Goal: Transaction & Acquisition: Purchase product/service

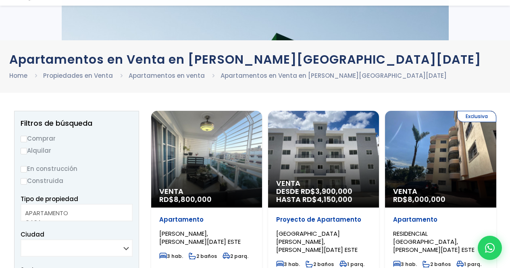
select select
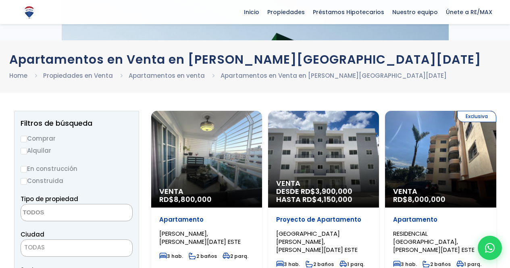
click at [22, 136] on input "Comprar" at bounding box center [24, 139] width 6 height 6
radio input "true"
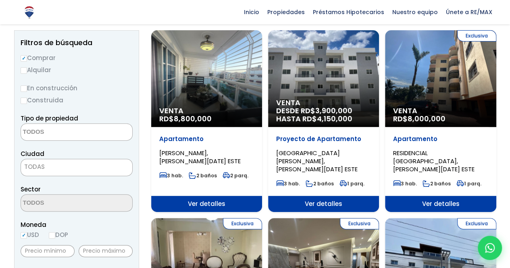
scroll to position [81, 0]
click at [24, 99] on input "Construida" at bounding box center [24, 101] width 6 height 6
radio input "true"
click at [48, 130] on textarea "Search" at bounding box center [60, 132] width 78 height 17
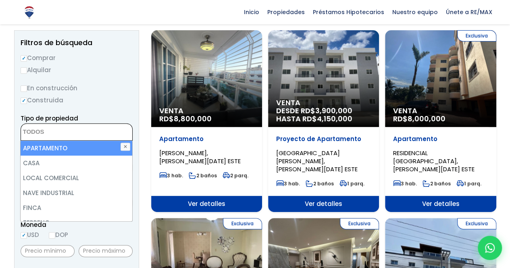
click at [47, 147] on li "APARTAMENTO" at bounding box center [77, 148] width 112 height 15
select select "apartment"
click at [127, 148] on button "✕" at bounding box center [125, 147] width 10 height 8
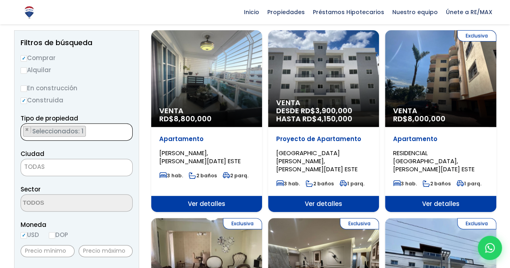
click at [43, 165] on span "TODAS" at bounding box center [34, 166] width 21 height 8
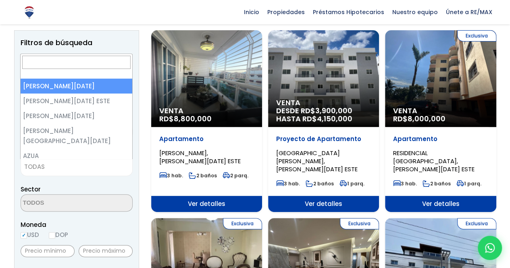
select select "1"
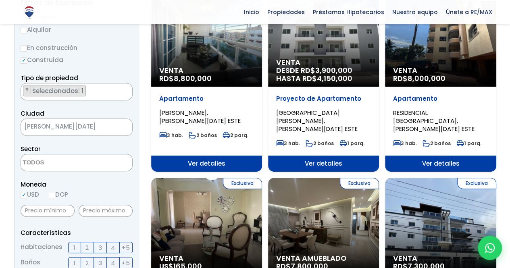
scroll to position [161, 0]
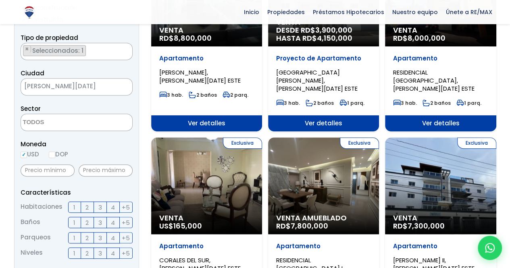
click at [48, 127] on textarea "Search" at bounding box center [60, 122] width 78 height 17
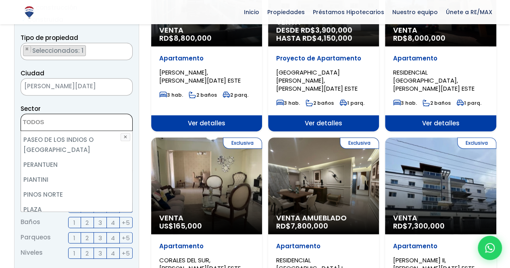
scroll to position [2902, 0]
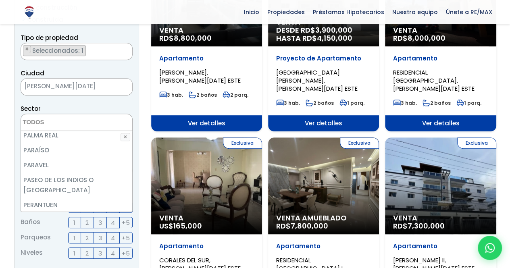
click at [66, 212] on li "PIANTINI" at bounding box center [77, 219] width 112 height 15
select select "156"
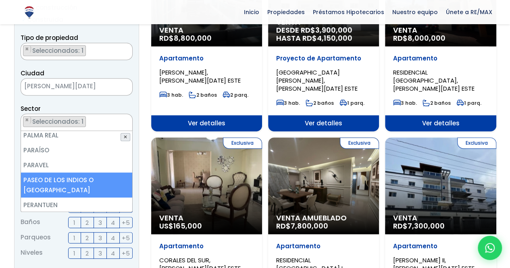
click at [125, 135] on button "✕" at bounding box center [125, 137] width 10 height 8
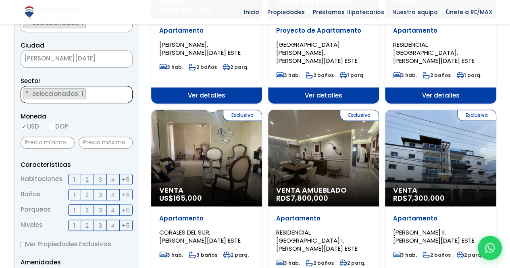
scroll to position [201, 0]
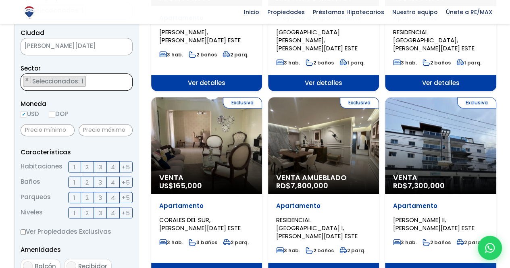
click at [52, 114] on input "DOP" at bounding box center [52, 114] width 6 height 6
radio input "true"
click at [23, 114] on input "USD" at bounding box center [24, 114] width 6 height 6
radio input "true"
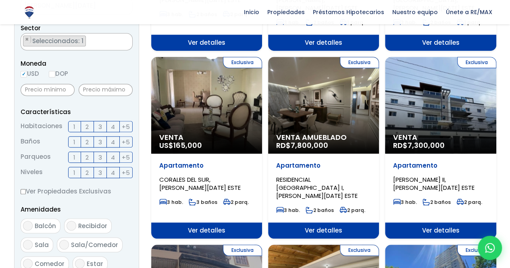
click at [86, 126] on span "2" at bounding box center [86, 127] width 3 height 10
click at [0, 0] on input "2" at bounding box center [0, 0] width 0 height 0
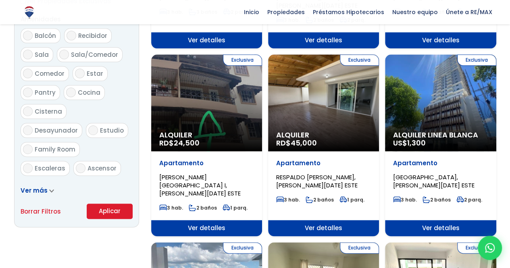
scroll to position [484, 0]
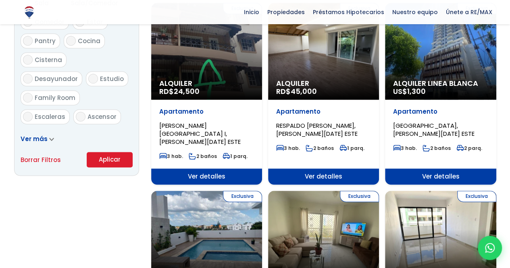
click at [49, 140] on icon at bounding box center [51, 139] width 5 height 4
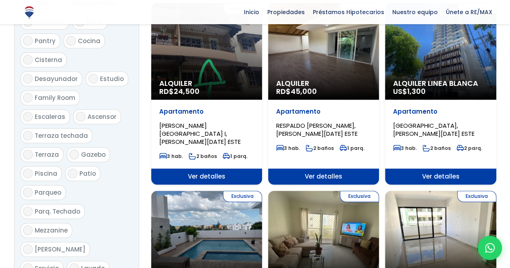
click at [30, 168] on input "Piscina" at bounding box center [28, 173] width 10 height 10
checkbox input "true"
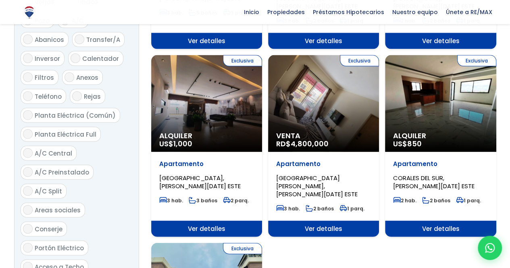
scroll to position [927, 0]
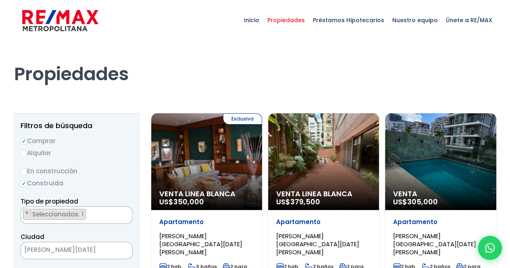
select select "156"
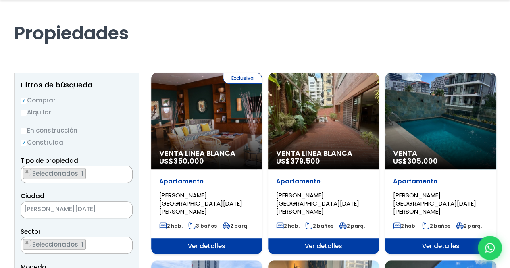
scroll to position [121, 0]
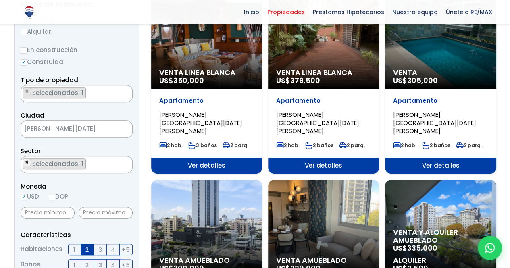
click at [25, 162] on span "×" at bounding box center [27, 162] width 4 height 7
select select
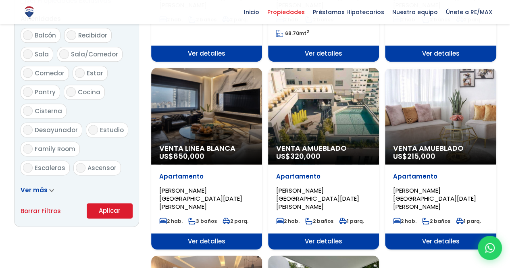
scroll to position [484, 0]
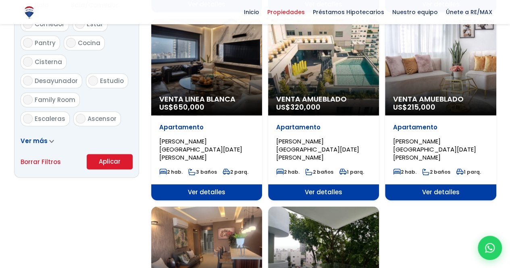
click at [108, 160] on button "Aplicar" at bounding box center [110, 161] width 46 height 15
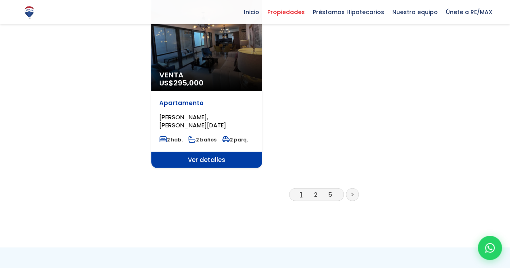
scroll to position [1048, 0]
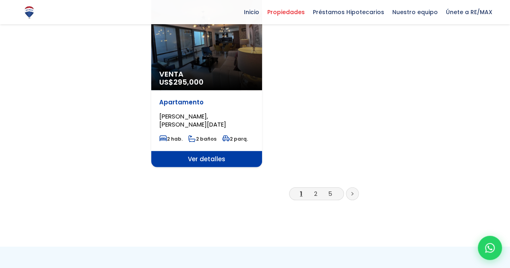
click at [313, 189] on li "2" at bounding box center [315, 194] width 13 height 10
click at [315, 189] on link "2" at bounding box center [315, 193] width 3 height 8
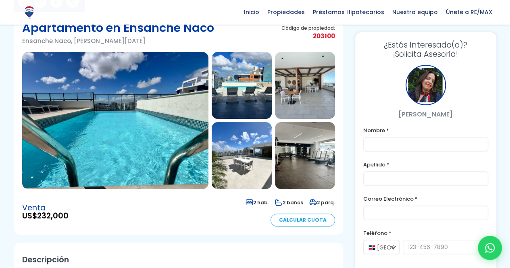
scroll to position [60, 0]
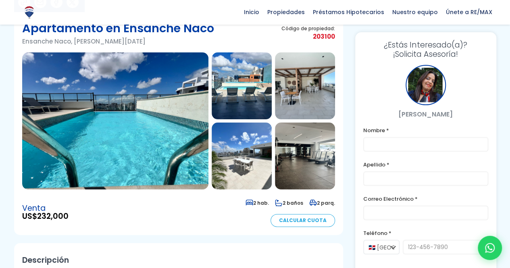
click at [164, 99] on img at bounding box center [115, 120] width 186 height 137
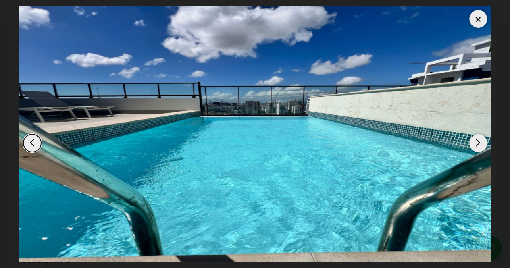
click at [476, 141] on div "Next slide" at bounding box center [478, 143] width 18 height 18
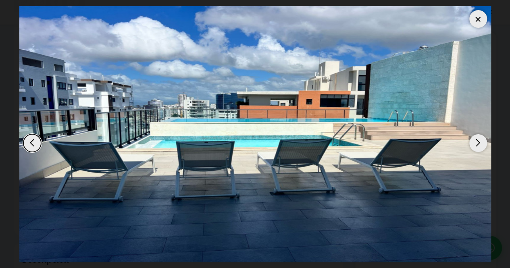
click at [477, 143] on div "Next slide" at bounding box center [478, 143] width 18 height 18
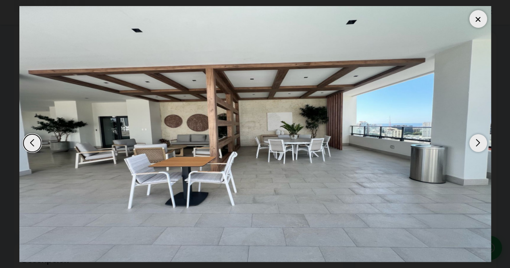
click at [477, 143] on div "Next slide" at bounding box center [478, 143] width 18 height 18
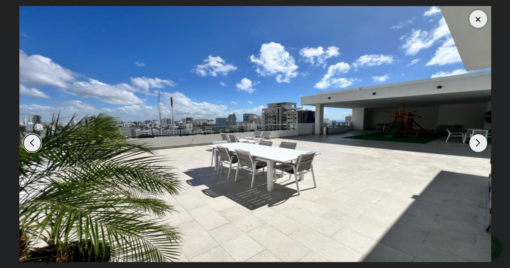
click at [477, 143] on div "Next slide" at bounding box center [478, 143] width 18 height 18
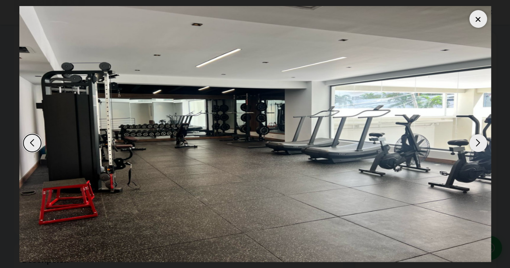
click at [477, 143] on div "Next slide" at bounding box center [478, 143] width 18 height 18
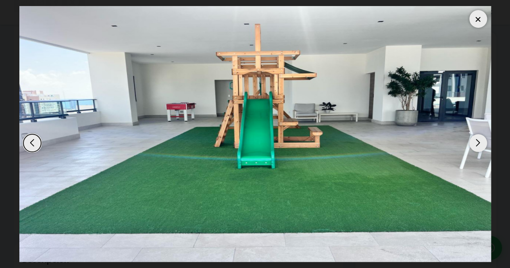
click at [477, 143] on div "Next slide" at bounding box center [478, 143] width 18 height 18
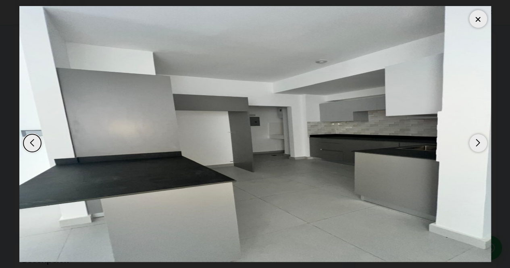
click at [477, 143] on div "Next slide" at bounding box center [478, 143] width 18 height 18
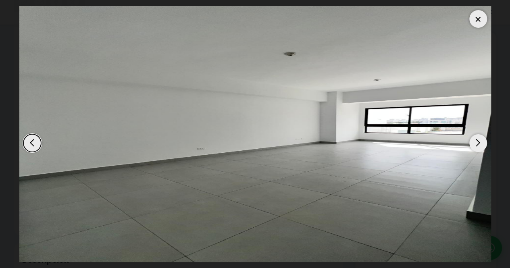
click at [477, 143] on div "Next slide" at bounding box center [478, 143] width 18 height 18
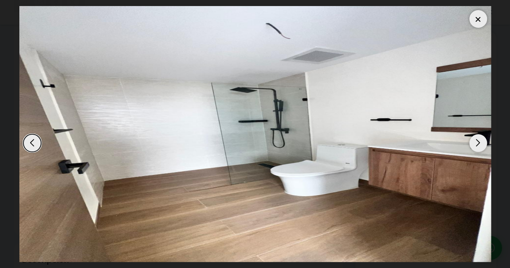
click at [477, 143] on div "Next slide" at bounding box center [478, 143] width 18 height 18
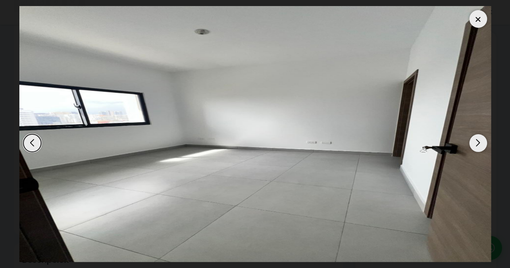
click at [477, 143] on div "Next slide" at bounding box center [478, 143] width 18 height 18
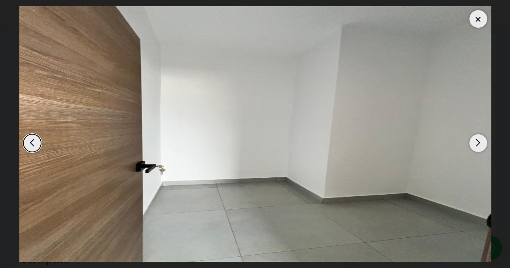
click at [477, 143] on div "Next slide" at bounding box center [478, 143] width 18 height 18
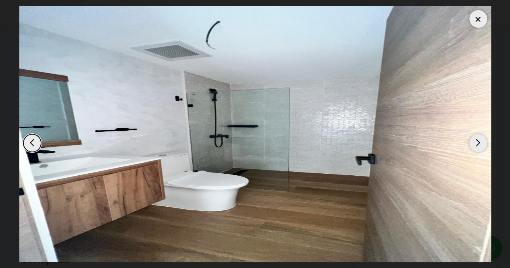
click at [477, 143] on div "Next slide" at bounding box center [478, 143] width 18 height 18
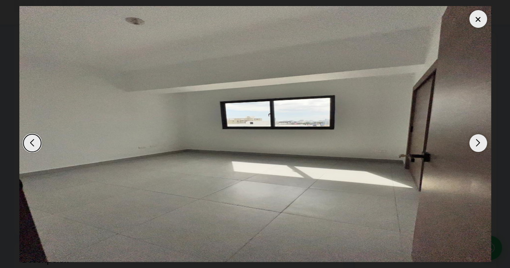
click at [477, 143] on div "Next slide" at bounding box center [478, 143] width 18 height 18
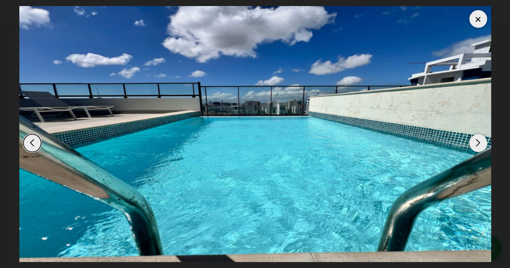
click at [480, 21] on div at bounding box center [478, 19] width 18 height 18
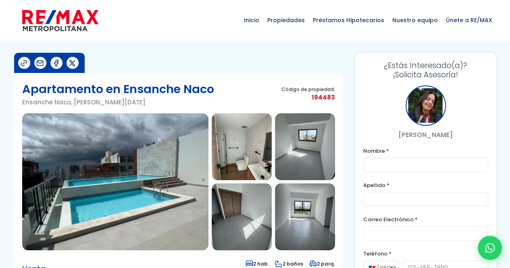
click at [136, 154] on img at bounding box center [115, 181] width 186 height 137
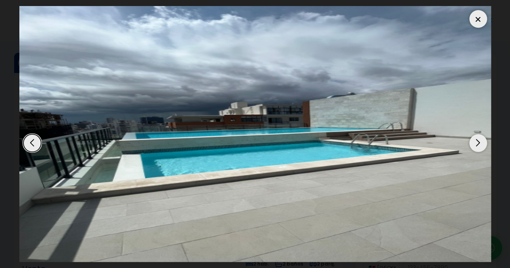
click at [485, 147] on img "1 / 12" at bounding box center [255, 134] width 472 height 256
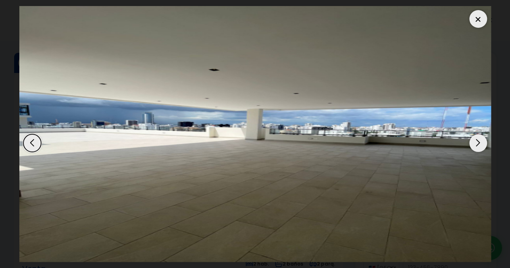
click at [484, 148] on div "Next slide" at bounding box center [478, 143] width 18 height 18
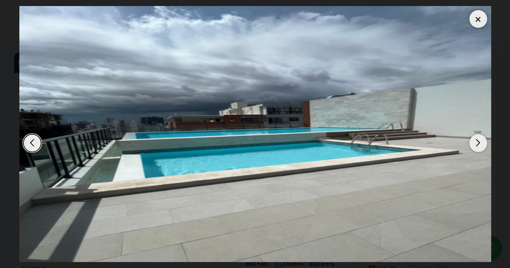
click at [484, 148] on div "Next slide" at bounding box center [478, 143] width 18 height 18
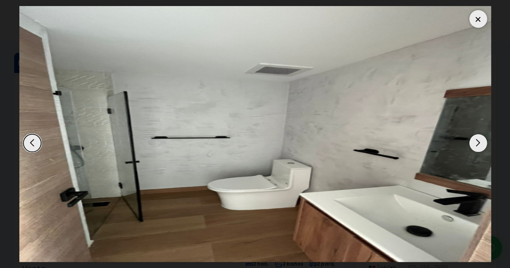
click at [484, 148] on div "Next slide" at bounding box center [478, 143] width 18 height 18
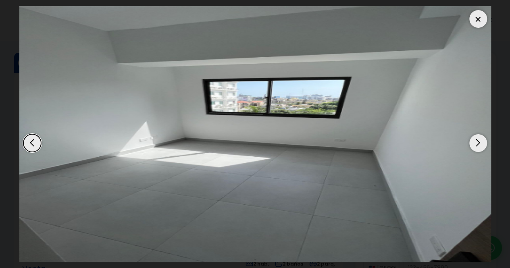
click at [484, 148] on div "Next slide" at bounding box center [478, 143] width 18 height 18
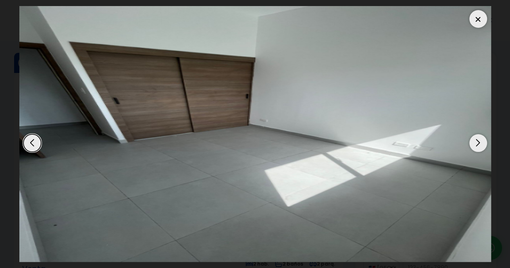
click at [484, 148] on div "Next slide" at bounding box center [478, 143] width 18 height 18
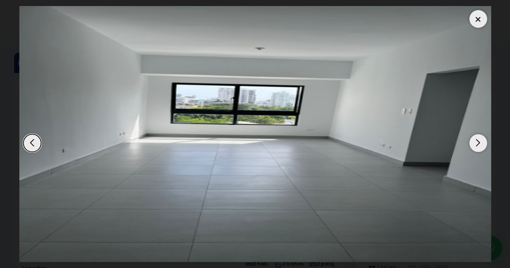
click at [484, 148] on div "Next slide" at bounding box center [478, 143] width 18 height 18
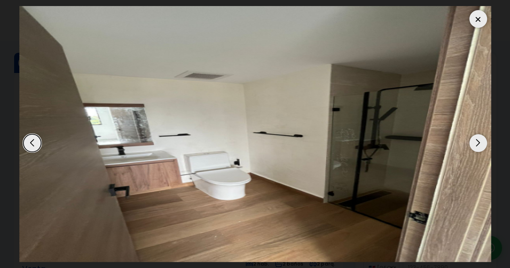
click at [484, 148] on div "Next slide" at bounding box center [478, 143] width 18 height 18
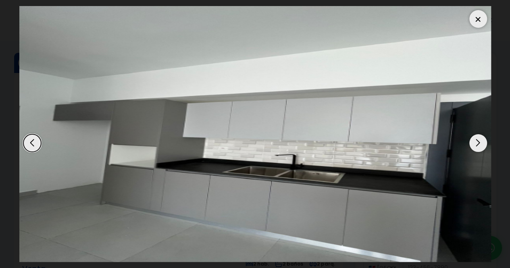
click at [482, 146] on div "Next slide" at bounding box center [478, 143] width 18 height 18
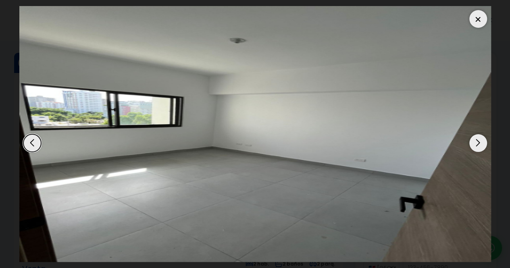
click at [480, 145] on div "Next slide" at bounding box center [478, 143] width 18 height 18
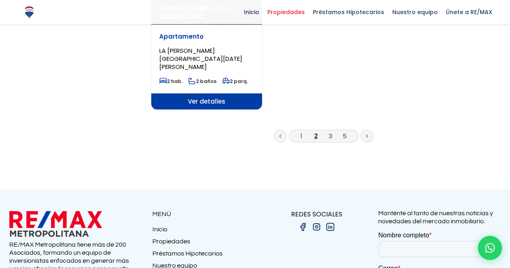
scroll to position [1128, 0]
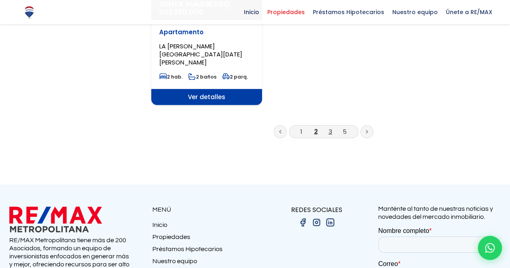
click at [330, 127] on link "3" at bounding box center [330, 131] width 4 height 8
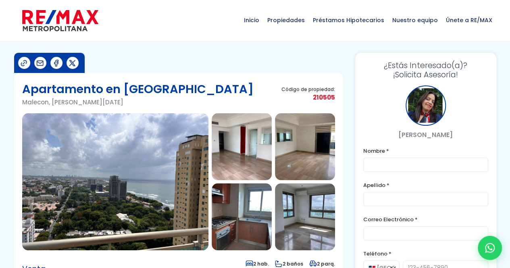
click at [170, 140] on img at bounding box center [115, 181] width 186 height 137
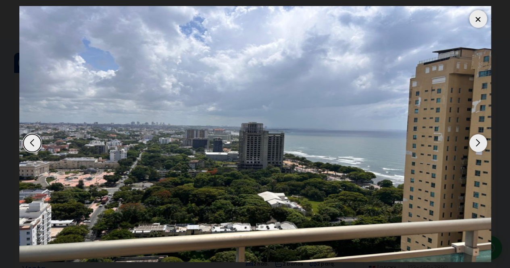
click at [476, 147] on div "Next slide" at bounding box center [478, 143] width 18 height 18
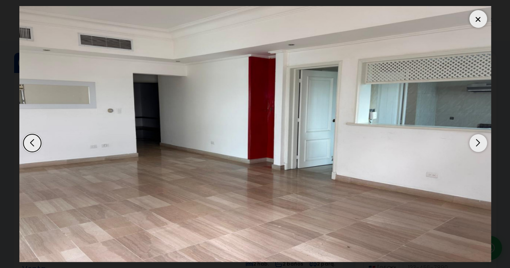
click at [476, 147] on div "Next slide" at bounding box center [478, 143] width 18 height 18
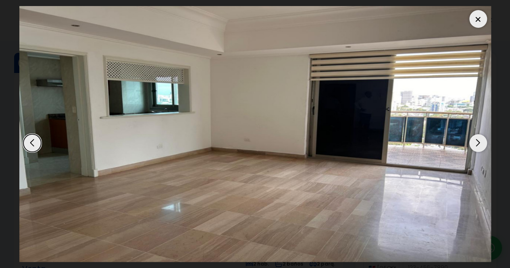
click at [476, 147] on div "Next slide" at bounding box center [478, 143] width 18 height 18
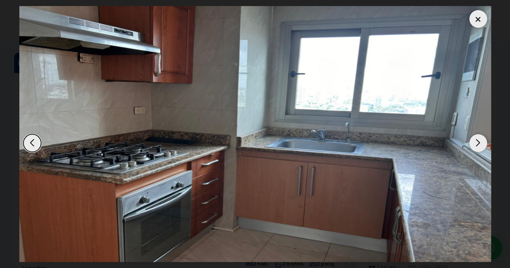
click at [476, 147] on div "Next slide" at bounding box center [478, 143] width 18 height 18
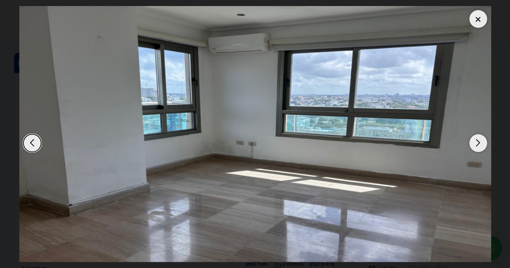
click at [476, 147] on div "Next slide" at bounding box center [478, 143] width 18 height 18
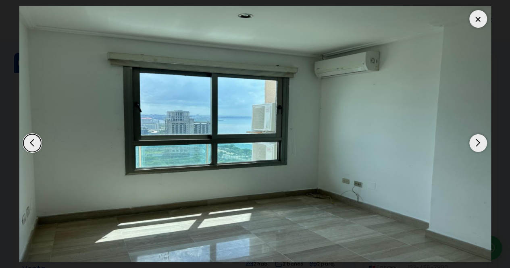
click at [476, 147] on div "Next slide" at bounding box center [478, 143] width 18 height 18
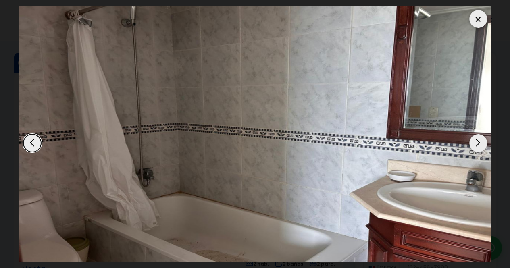
click at [476, 147] on div "Next slide" at bounding box center [478, 143] width 18 height 18
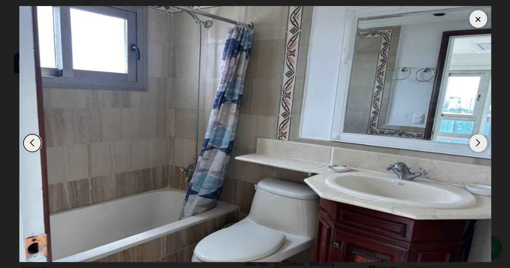
click at [476, 147] on div "Next slide" at bounding box center [478, 143] width 18 height 18
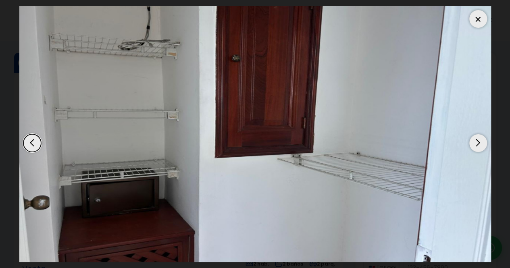
click at [476, 147] on div "Next slide" at bounding box center [478, 143] width 18 height 18
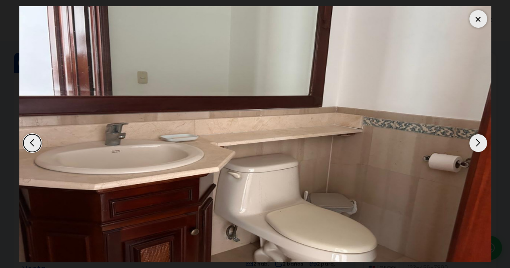
click at [476, 147] on div "Next slide" at bounding box center [478, 143] width 18 height 18
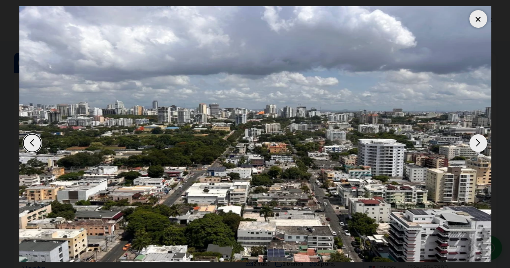
click at [476, 147] on div "Next slide" at bounding box center [478, 143] width 18 height 18
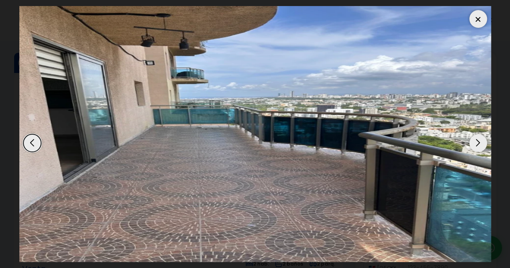
click at [476, 147] on div "Next slide" at bounding box center [478, 143] width 18 height 18
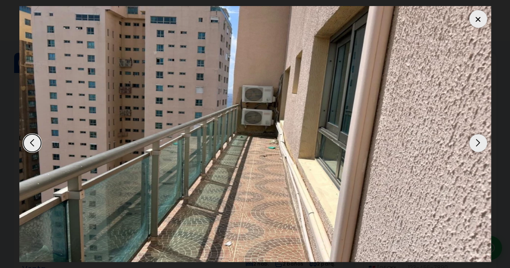
click at [476, 147] on div "Next slide" at bounding box center [478, 143] width 18 height 18
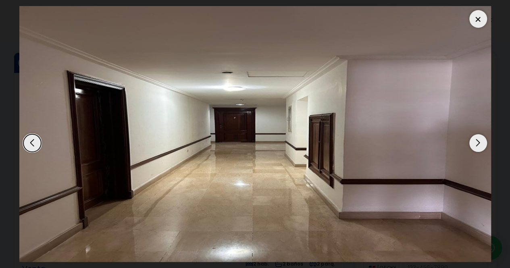
click at [476, 147] on div "Next slide" at bounding box center [478, 143] width 18 height 18
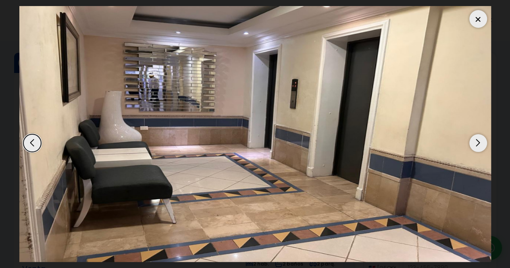
click at [476, 147] on div "Next slide" at bounding box center [478, 143] width 18 height 18
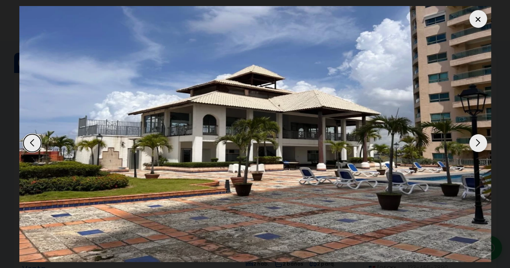
click at [476, 147] on div "Next slide" at bounding box center [478, 143] width 18 height 18
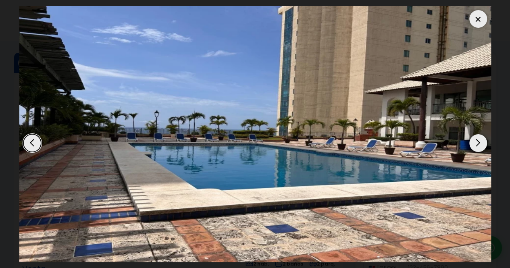
click at [480, 22] on div at bounding box center [478, 19] width 18 height 18
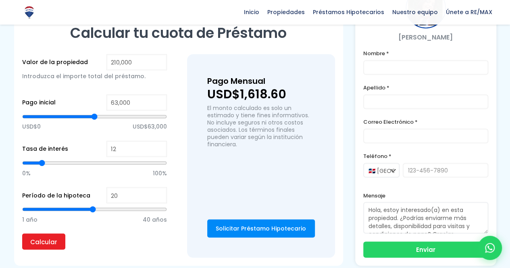
scroll to position [564, 0]
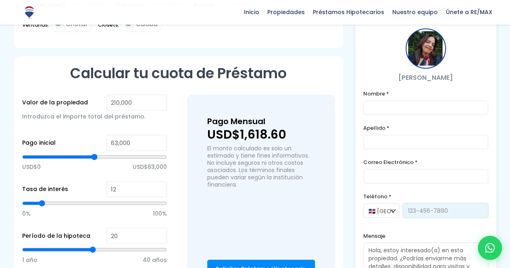
click at [428, 203] on input "tel" at bounding box center [445, 210] width 85 height 15
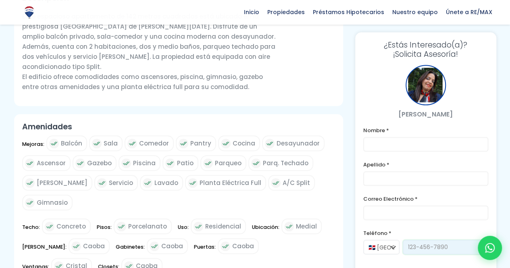
scroll to position [81, 0]
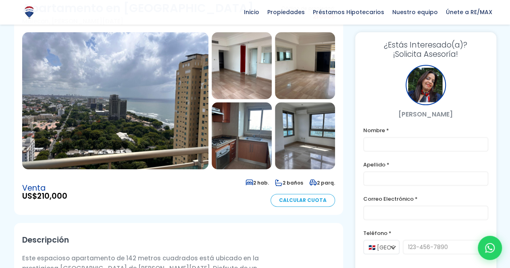
click at [138, 81] on img at bounding box center [115, 100] width 186 height 137
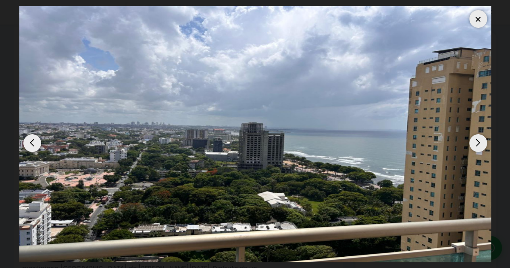
click at [475, 143] on div "Next slide" at bounding box center [478, 143] width 18 height 18
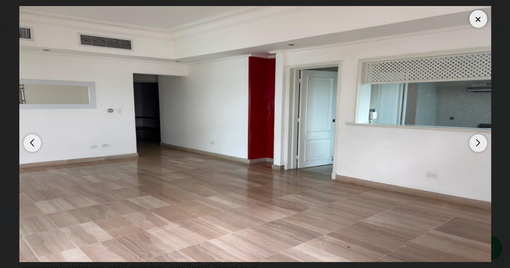
click at [475, 143] on div "Next slide" at bounding box center [478, 143] width 18 height 18
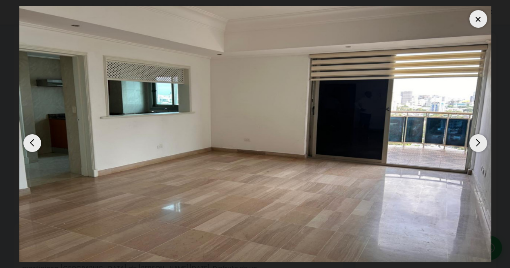
click at [475, 143] on div "Next slide" at bounding box center [478, 143] width 18 height 18
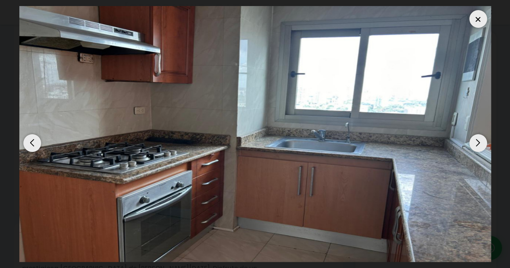
click at [475, 143] on div "Next slide" at bounding box center [478, 143] width 18 height 18
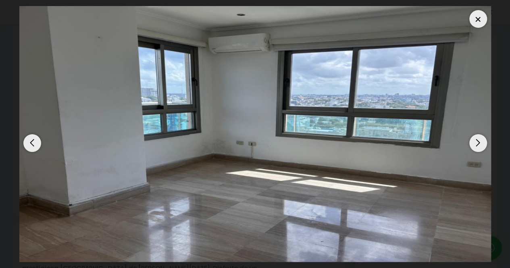
click at [475, 143] on div "Next slide" at bounding box center [478, 143] width 18 height 18
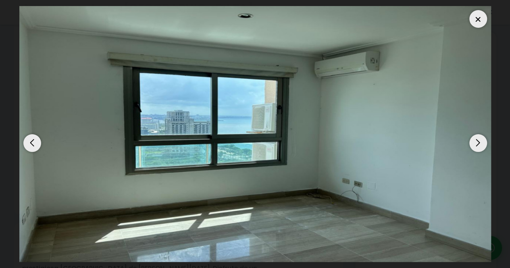
click at [475, 143] on div "Next slide" at bounding box center [478, 143] width 18 height 18
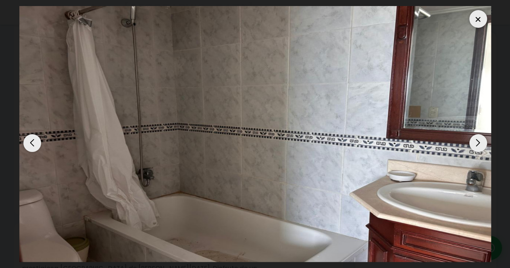
click at [475, 143] on div "Next slide" at bounding box center [478, 143] width 18 height 18
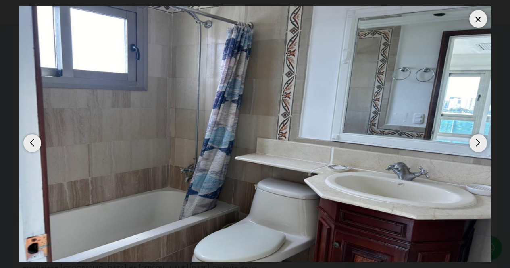
click at [475, 143] on div "Next slide" at bounding box center [478, 143] width 18 height 18
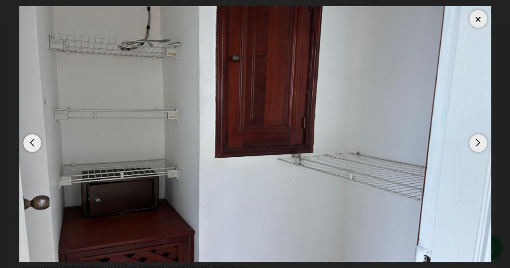
click at [475, 143] on div "Next slide" at bounding box center [478, 143] width 18 height 18
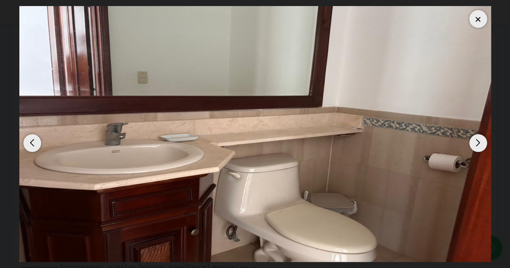
click at [475, 143] on div "Next slide" at bounding box center [478, 143] width 18 height 18
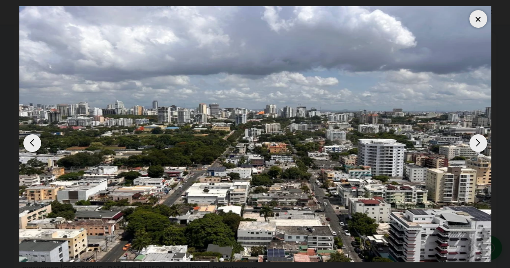
click at [475, 143] on div "Next slide" at bounding box center [478, 143] width 18 height 18
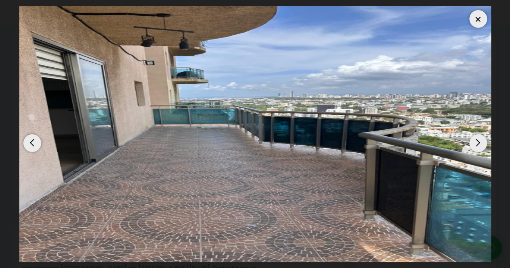
click at [475, 143] on div "Next slide" at bounding box center [478, 143] width 18 height 18
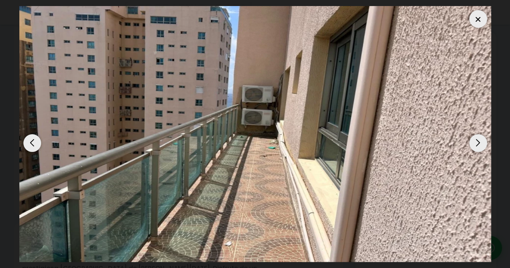
click at [475, 143] on div "Next slide" at bounding box center [478, 143] width 18 height 18
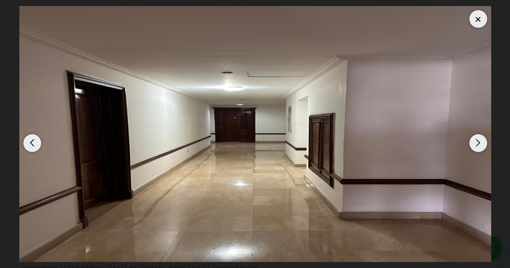
click at [475, 143] on div "Next slide" at bounding box center [478, 143] width 18 height 18
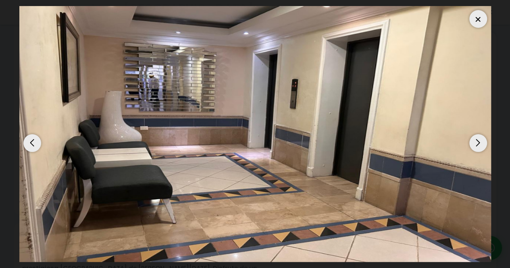
click at [475, 143] on div "Next slide" at bounding box center [478, 143] width 18 height 18
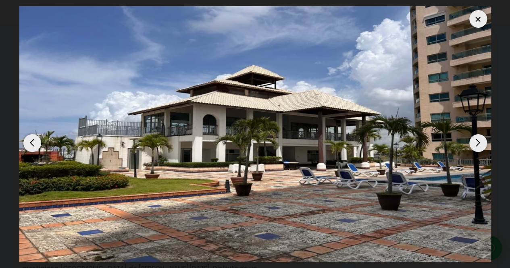
click at [475, 143] on div "Next slide" at bounding box center [478, 143] width 18 height 18
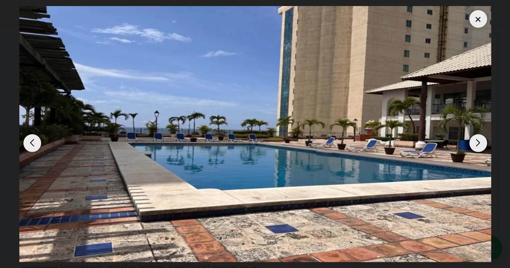
click at [475, 143] on div "Next slide" at bounding box center [478, 143] width 18 height 18
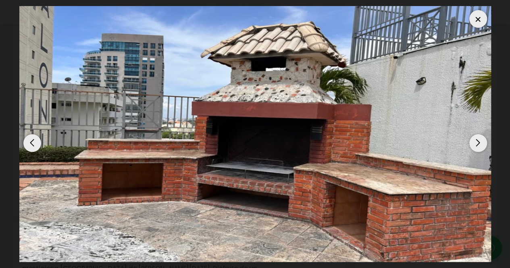
click at [475, 143] on div "Next slide" at bounding box center [478, 143] width 18 height 18
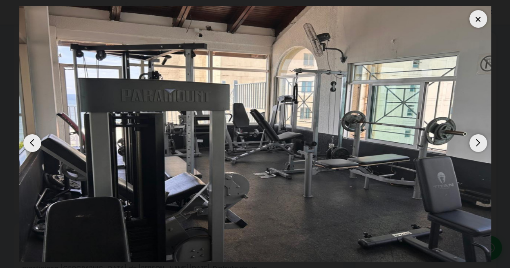
click at [475, 143] on div "Next slide" at bounding box center [478, 143] width 18 height 18
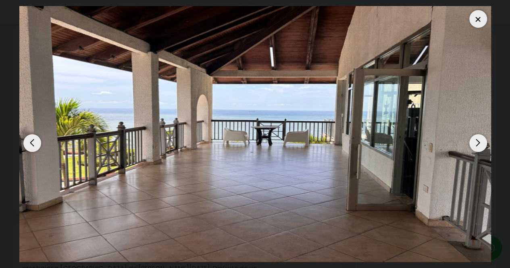
click at [475, 143] on div "Next slide" at bounding box center [478, 143] width 18 height 18
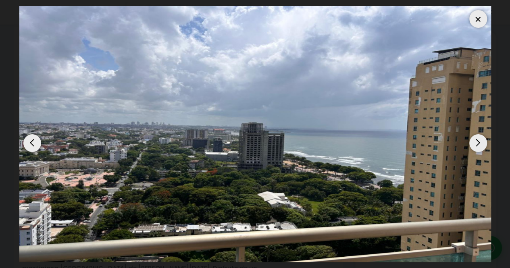
click at [475, 143] on div "Next slide" at bounding box center [478, 143] width 18 height 18
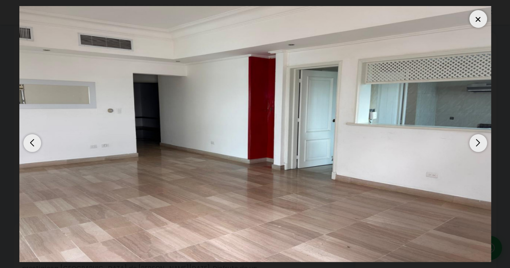
click at [475, 143] on div "Next slide" at bounding box center [478, 143] width 18 height 18
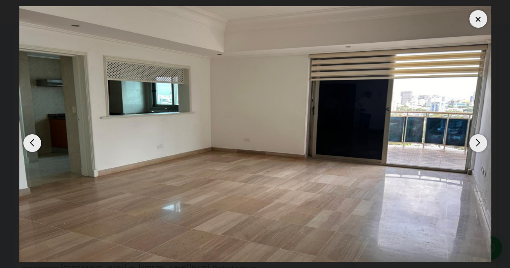
click at [475, 143] on div "Next slide" at bounding box center [478, 143] width 18 height 18
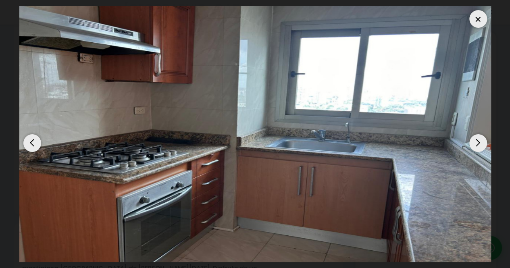
click at [475, 143] on div "Next slide" at bounding box center [478, 143] width 18 height 18
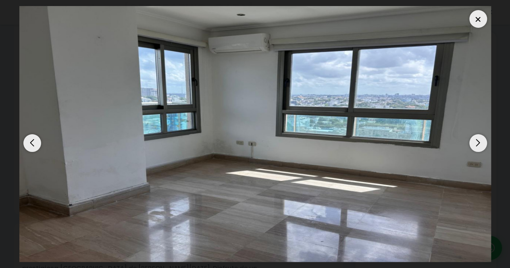
click at [475, 143] on div "Next slide" at bounding box center [478, 143] width 18 height 18
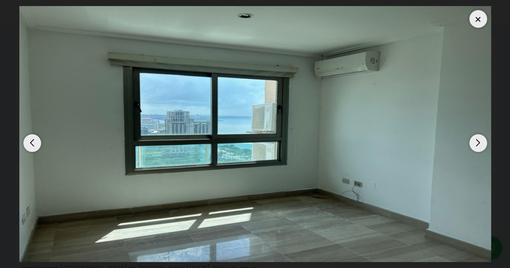
click at [475, 143] on div "Next slide" at bounding box center [478, 143] width 18 height 18
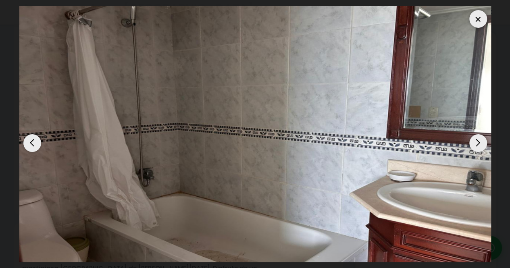
click at [475, 143] on div "Next slide" at bounding box center [478, 143] width 18 height 18
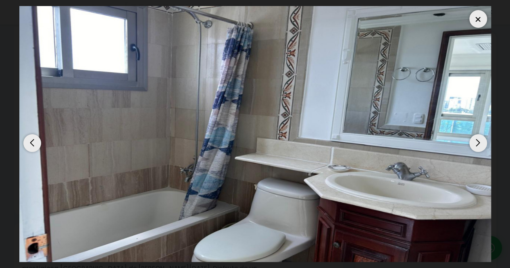
click at [480, 21] on div at bounding box center [478, 19] width 18 height 18
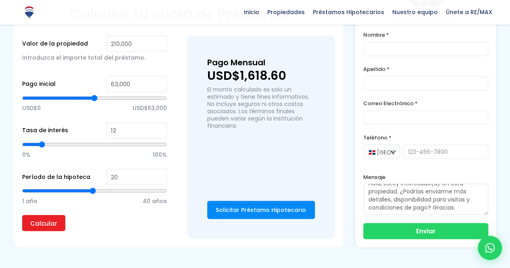
scroll to position [645, 0]
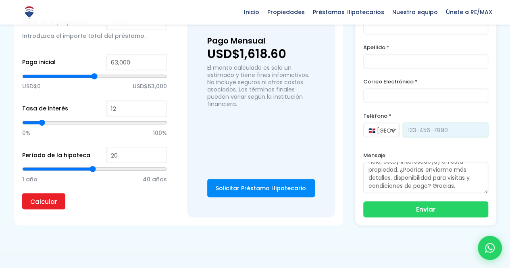
click at [430, 123] on input "tel" at bounding box center [445, 130] width 85 height 15
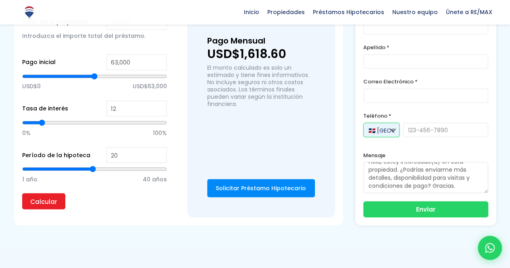
click at [393, 123] on select "🇩🇴 República Dominicana +1 🇺🇸 Estados Unidos +1 🇪🇸 España +34" at bounding box center [381, 130] width 36 height 15
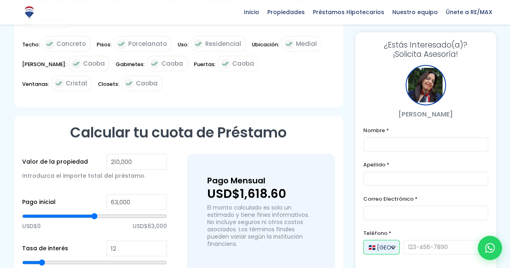
scroll to position [443, 0]
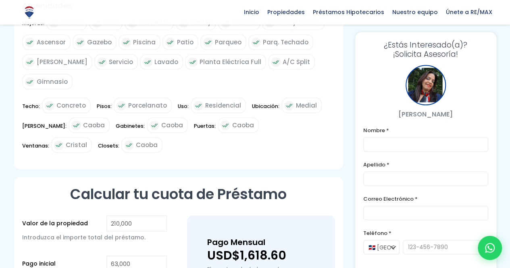
click at [416, 116] on p "[PERSON_NAME]" at bounding box center [425, 114] width 125 height 10
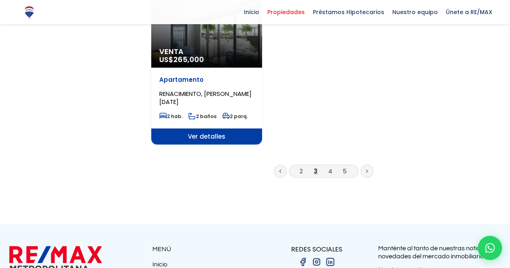
scroll to position [1088, 0]
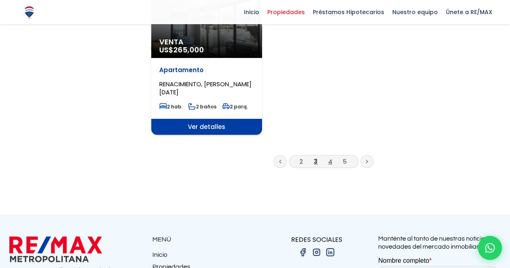
click at [330, 157] on link "4" at bounding box center [330, 161] width 4 height 8
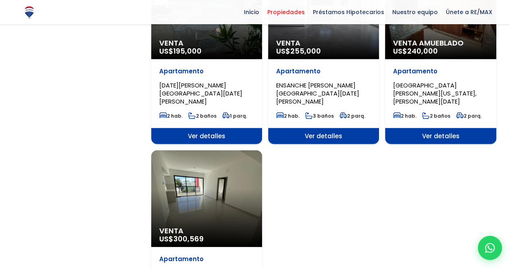
scroll to position [927, 0]
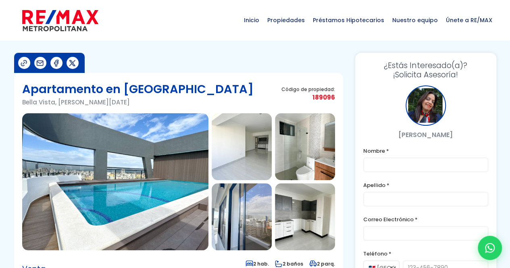
scroll to position [40, 0]
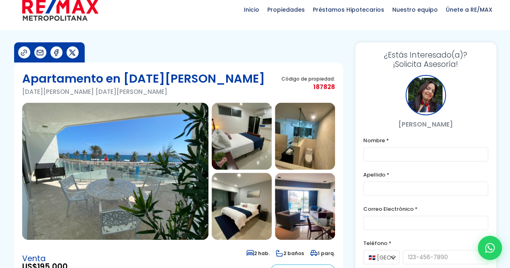
scroll to position [40, 0]
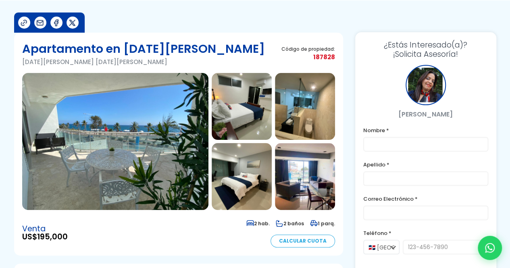
click at [123, 116] on img at bounding box center [115, 141] width 186 height 137
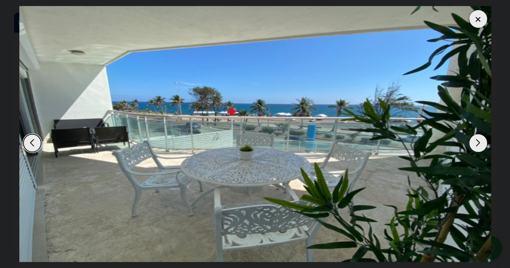
click at [479, 144] on div "Next slide" at bounding box center [478, 143] width 18 height 18
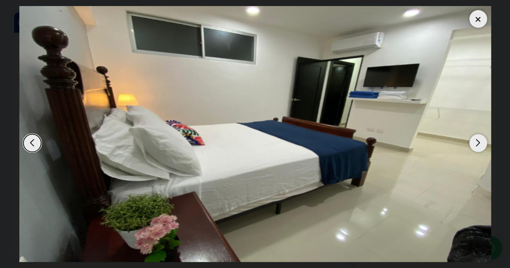
click at [479, 144] on div "Next slide" at bounding box center [478, 143] width 18 height 18
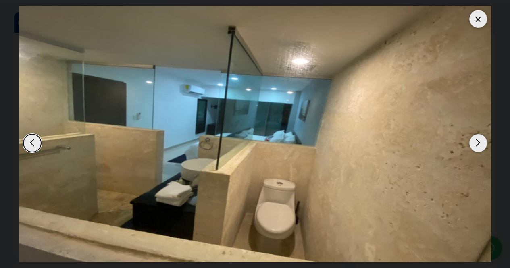
click at [479, 144] on div "Next slide" at bounding box center [478, 143] width 18 height 18
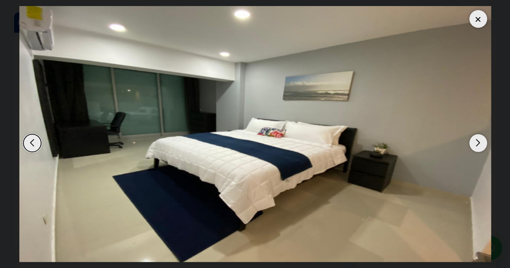
click at [479, 144] on div "Next slide" at bounding box center [478, 143] width 18 height 18
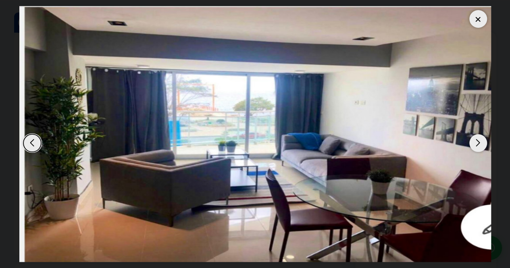
click at [479, 144] on div "Next slide" at bounding box center [478, 143] width 18 height 18
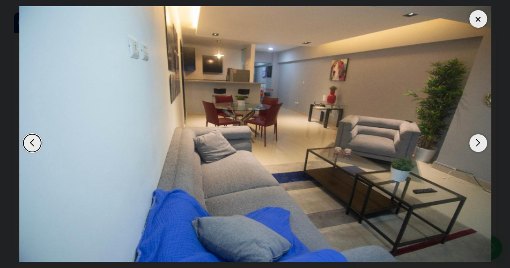
click at [479, 144] on div "Next slide" at bounding box center [478, 143] width 18 height 18
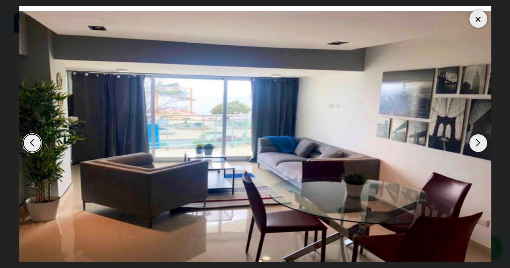
click at [479, 144] on div "Next slide" at bounding box center [478, 143] width 18 height 18
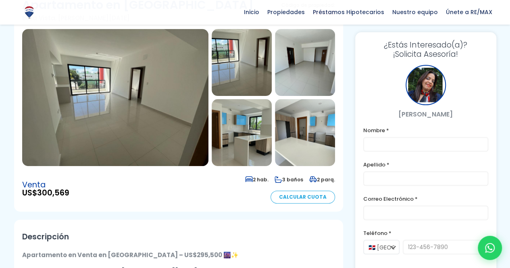
scroll to position [81, 0]
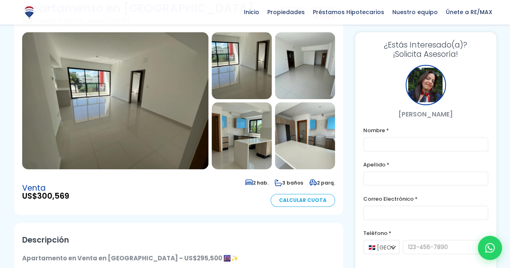
click at [110, 106] on img at bounding box center [115, 100] width 186 height 137
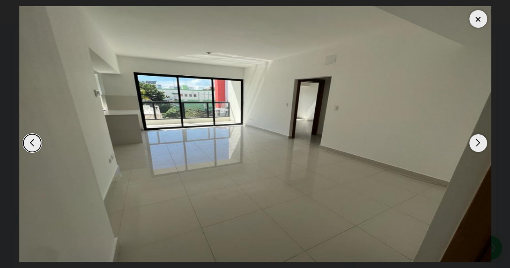
click at [476, 143] on div "Next slide" at bounding box center [478, 143] width 18 height 18
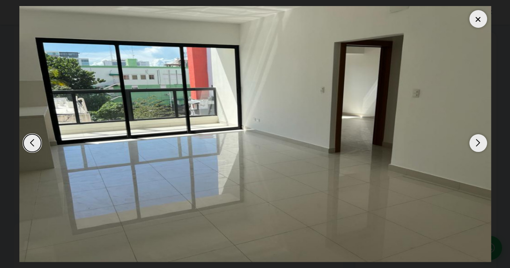
click at [476, 143] on div "Next slide" at bounding box center [478, 143] width 18 height 18
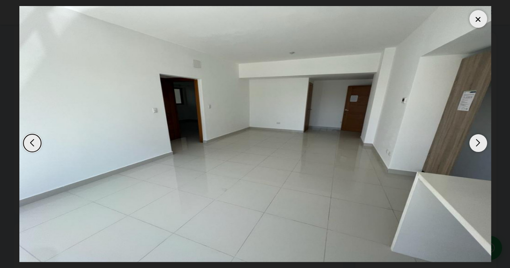
click at [476, 143] on div "Next slide" at bounding box center [478, 143] width 18 height 18
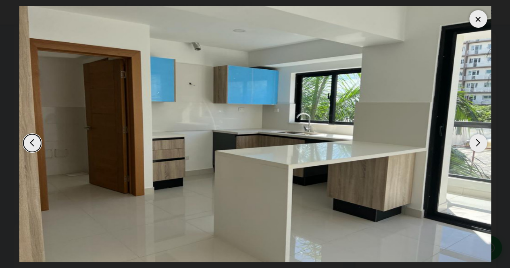
click at [476, 143] on div "Next slide" at bounding box center [478, 143] width 18 height 18
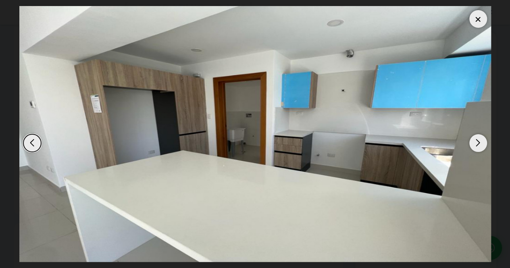
click at [476, 143] on div "Next slide" at bounding box center [478, 143] width 18 height 18
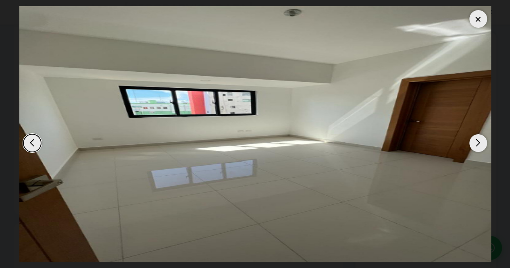
click at [476, 143] on div "Next slide" at bounding box center [478, 143] width 18 height 18
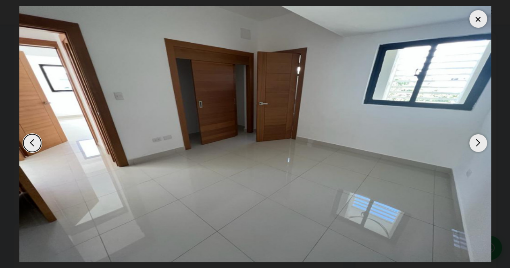
click at [476, 143] on div "Next slide" at bounding box center [478, 143] width 18 height 18
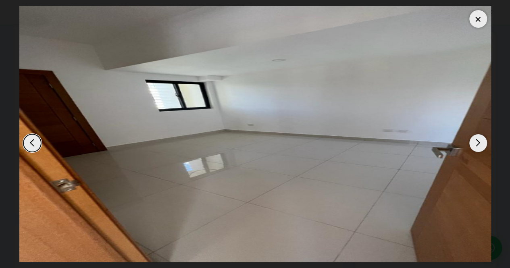
click at [476, 143] on div "Next slide" at bounding box center [478, 143] width 18 height 18
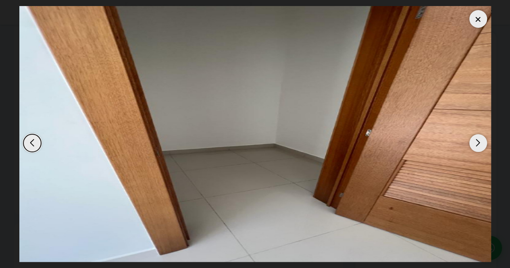
click at [476, 143] on div "Next slide" at bounding box center [478, 143] width 18 height 18
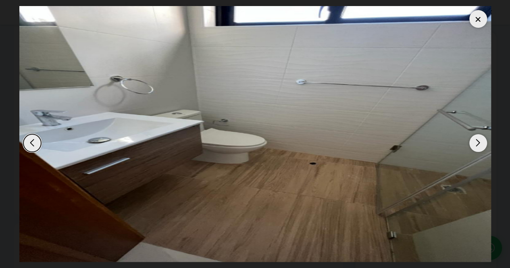
click at [476, 143] on div "Next slide" at bounding box center [478, 143] width 18 height 18
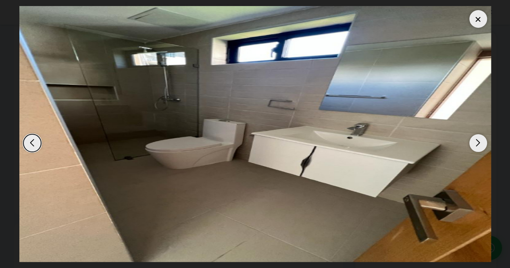
click at [476, 143] on div "Next slide" at bounding box center [478, 143] width 18 height 18
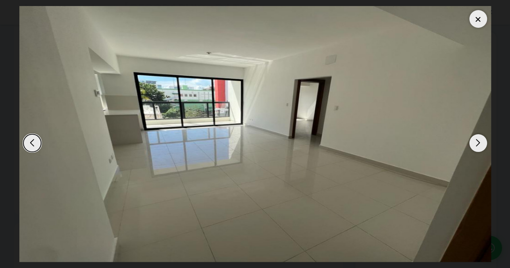
click at [476, 143] on div "Next slide" at bounding box center [478, 143] width 18 height 18
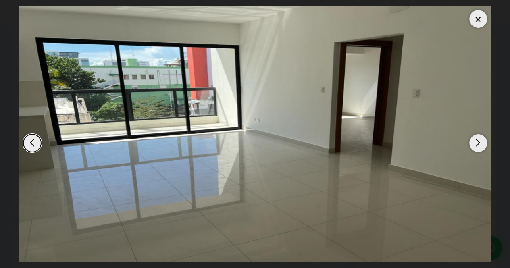
click at [476, 143] on div "Next slide" at bounding box center [478, 143] width 18 height 18
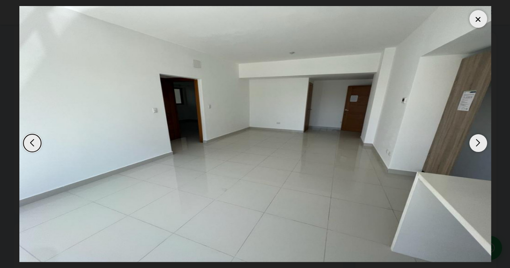
click at [480, 20] on div at bounding box center [478, 19] width 18 height 18
